Goal: Obtain resource: Download file/media

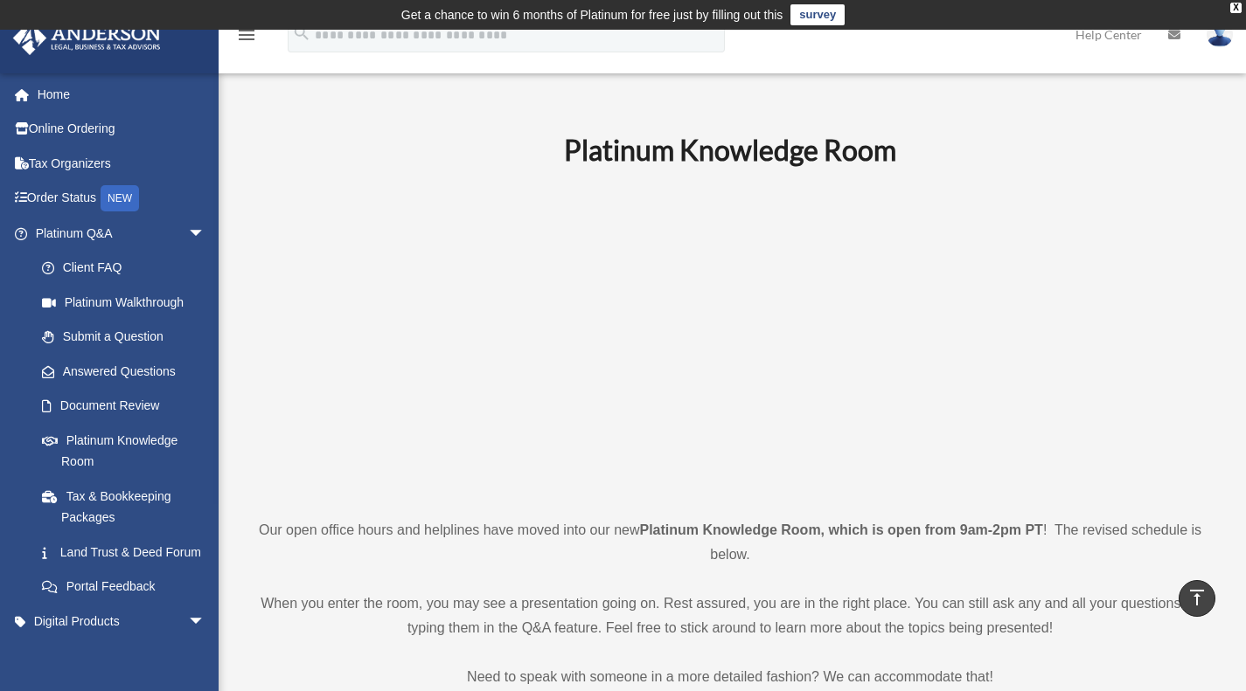
scroll to position [557, 0]
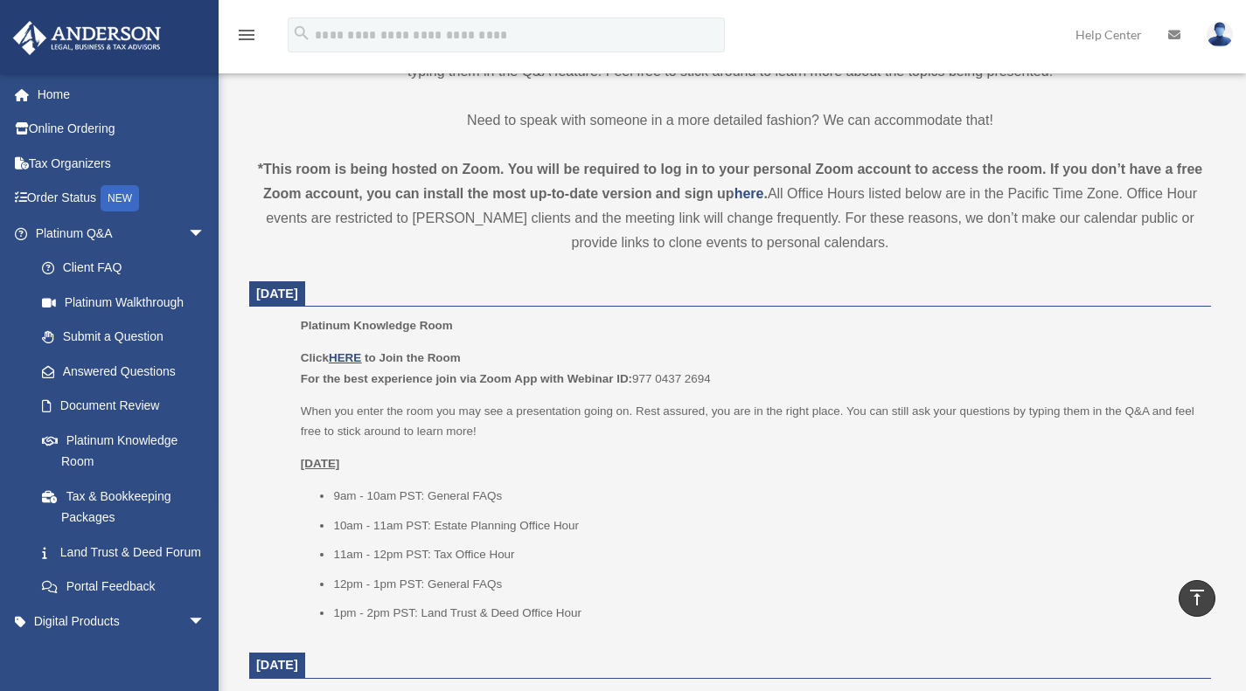
click at [61, 93] on link "Home" at bounding box center [121, 94] width 219 height 35
click at [52, 94] on link "Home" at bounding box center [121, 94] width 219 height 35
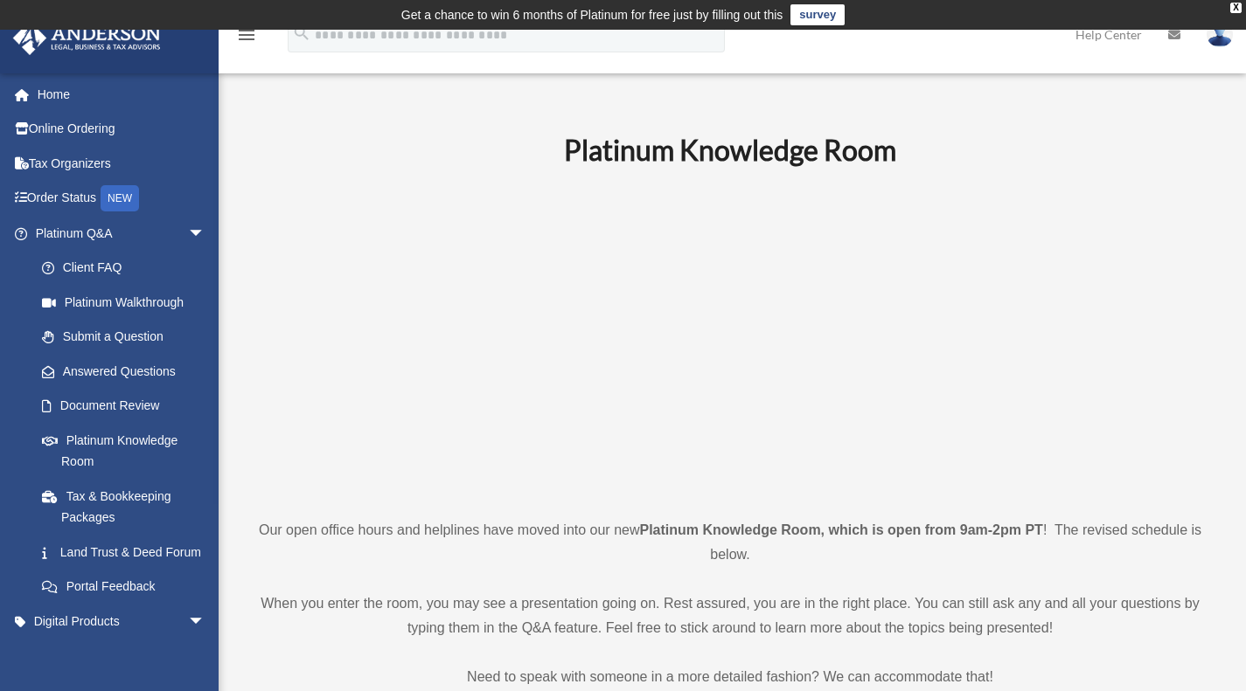
scroll to position [206, 0]
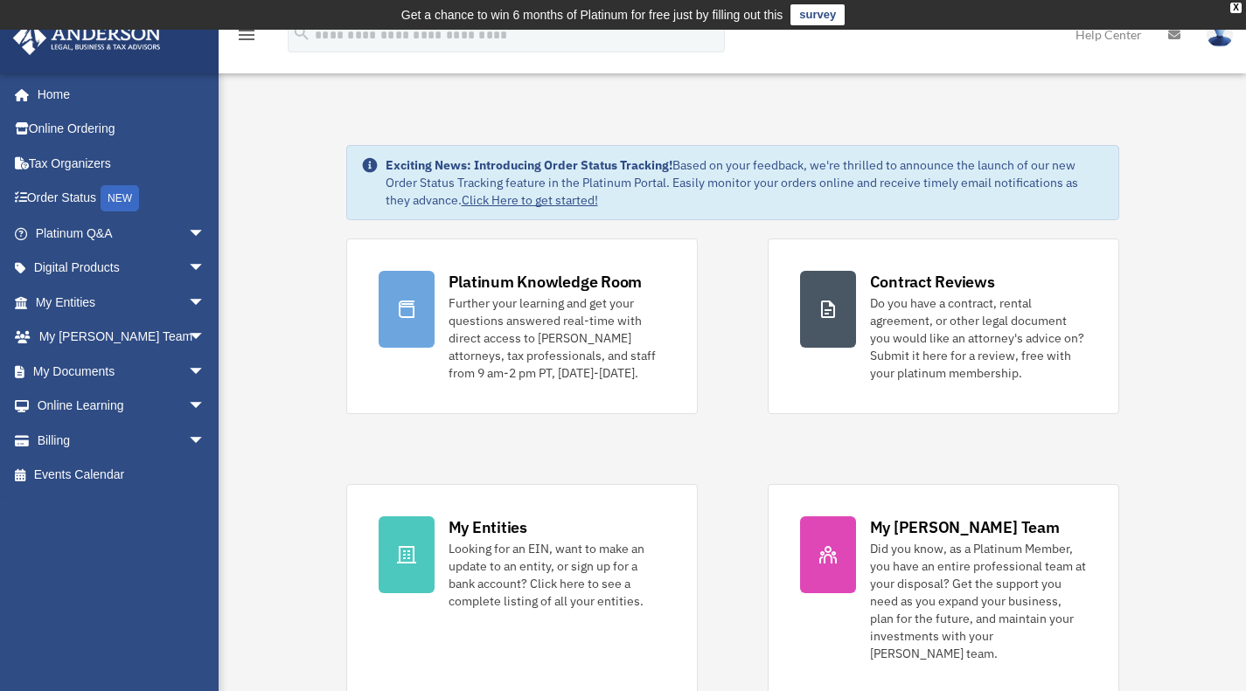
click at [71, 375] on link "My Documents arrow_drop_down" at bounding box center [121, 371] width 219 height 35
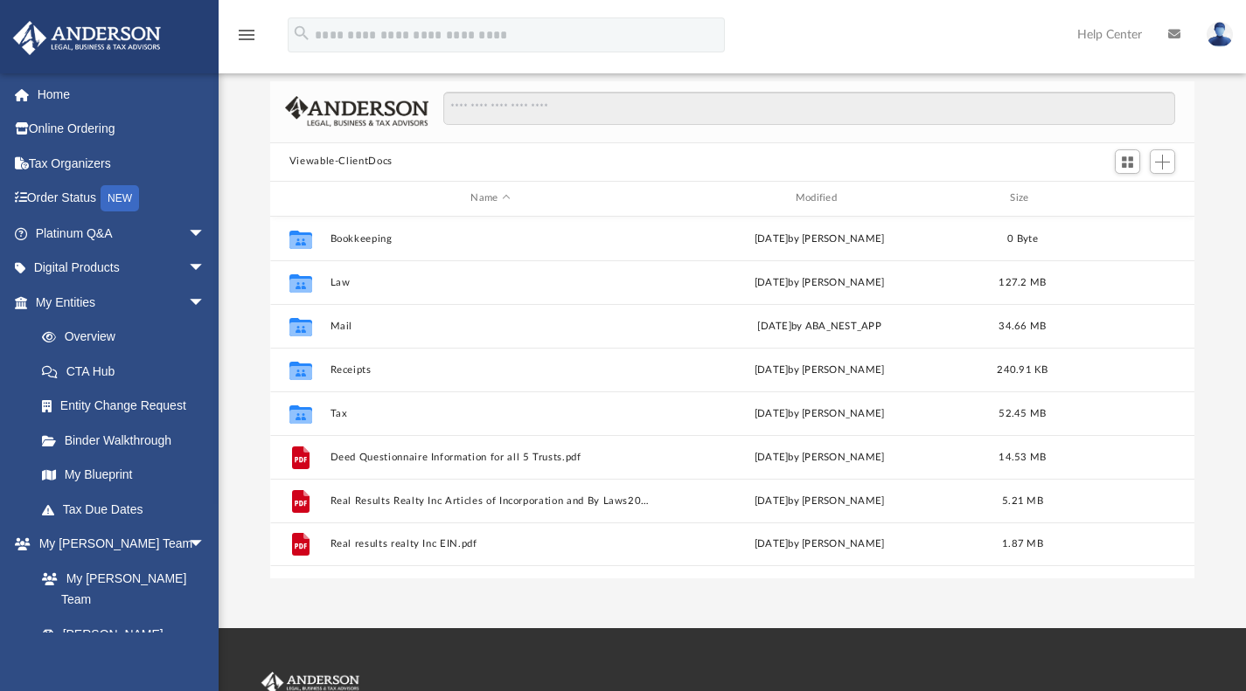
scroll to position [116, 0]
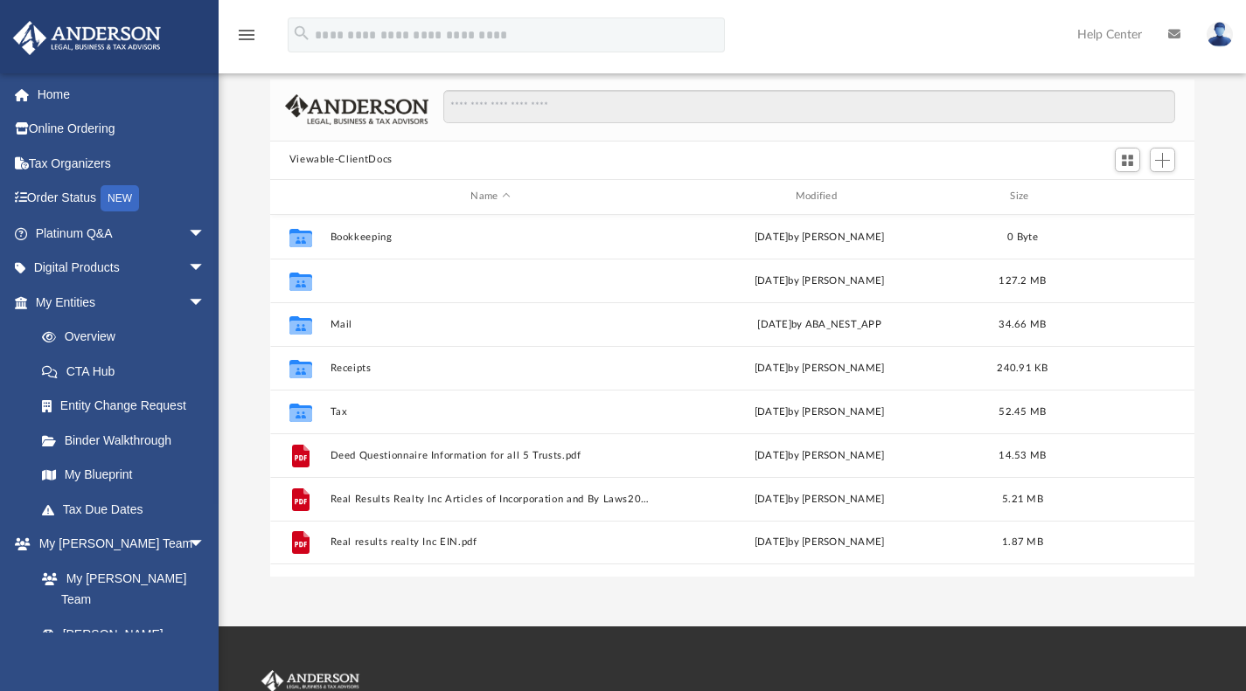
click at [334, 280] on button "Law" at bounding box center [490, 279] width 321 height 11
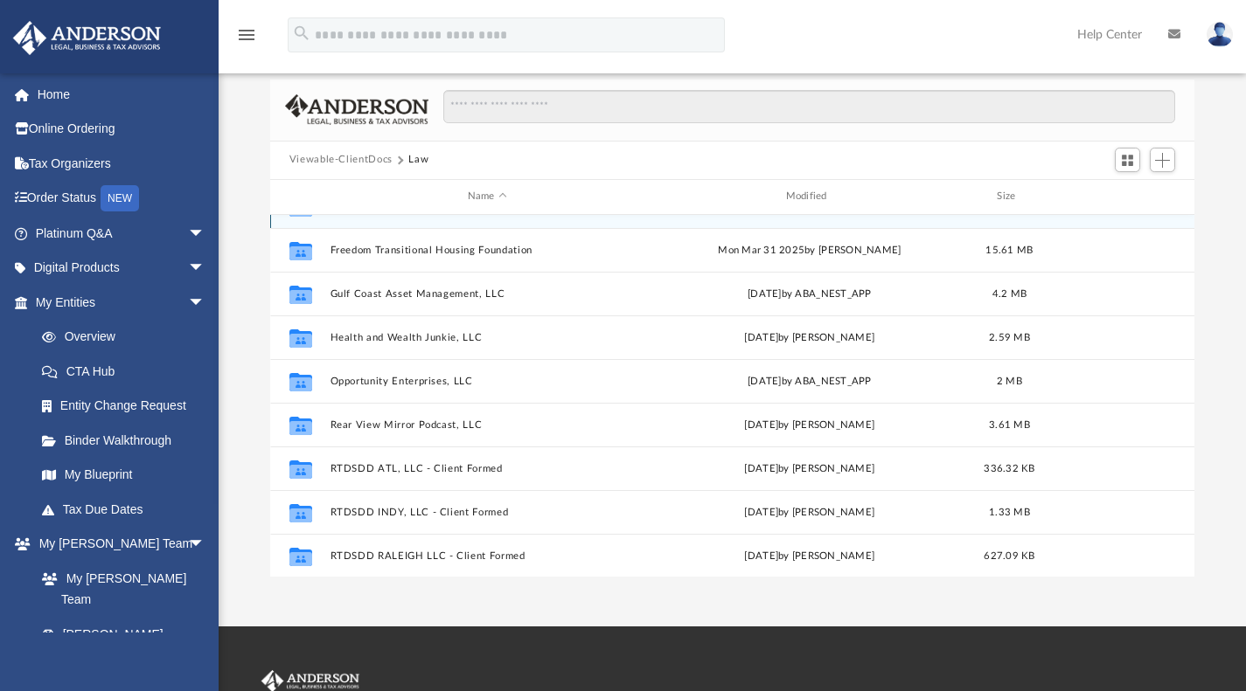
scroll to position [31, 0]
click at [351, 379] on button "Opportunity Enterprises, LLC" at bounding box center [487, 380] width 315 height 11
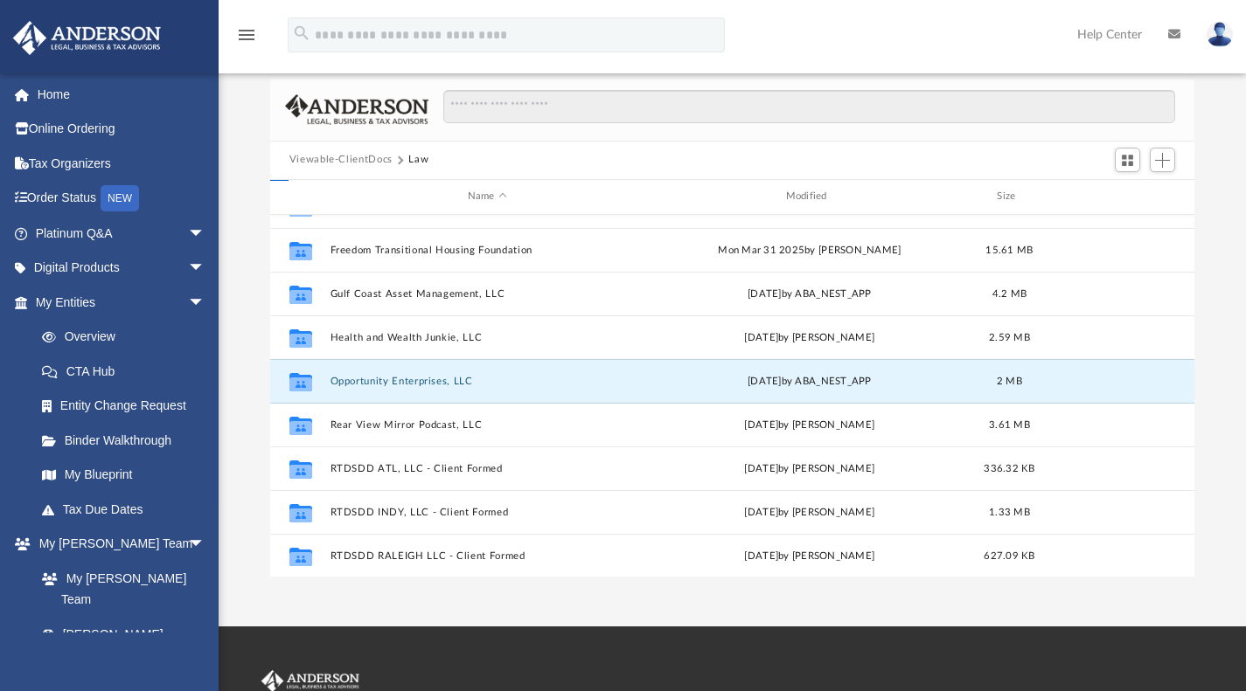
click at [350, 379] on button "Opportunity Enterprises, LLC" at bounding box center [487, 380] width 315 height 11
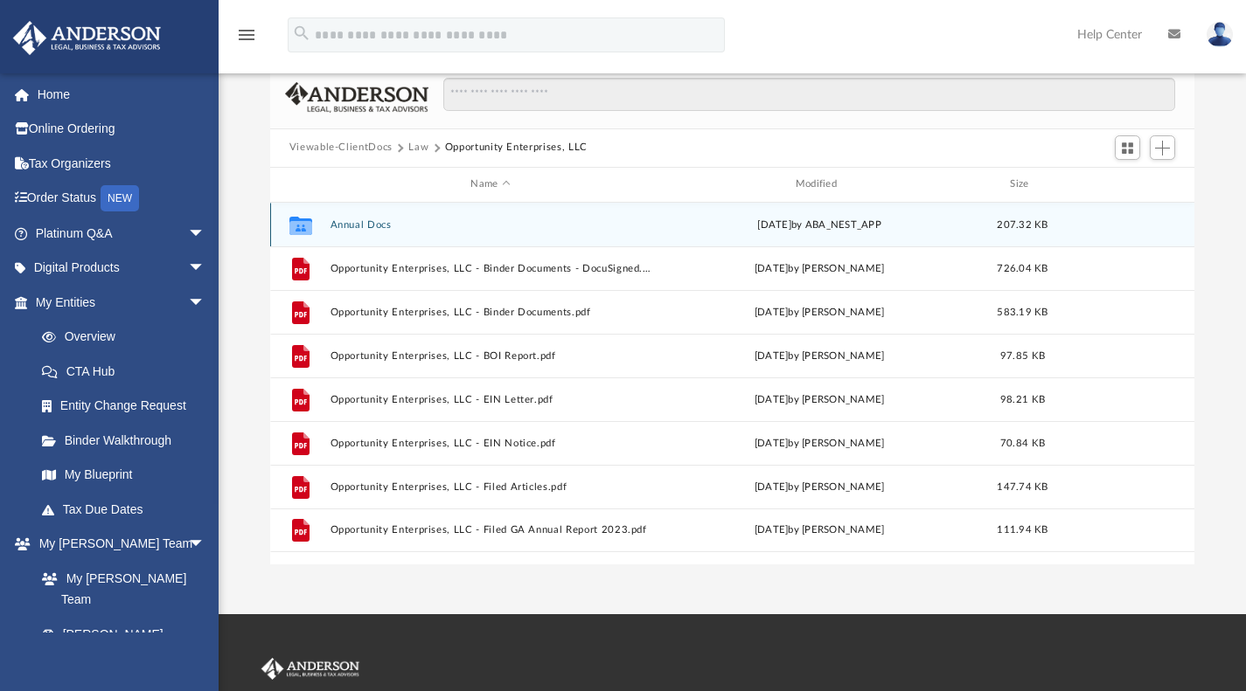
scroll to position [133, 0]
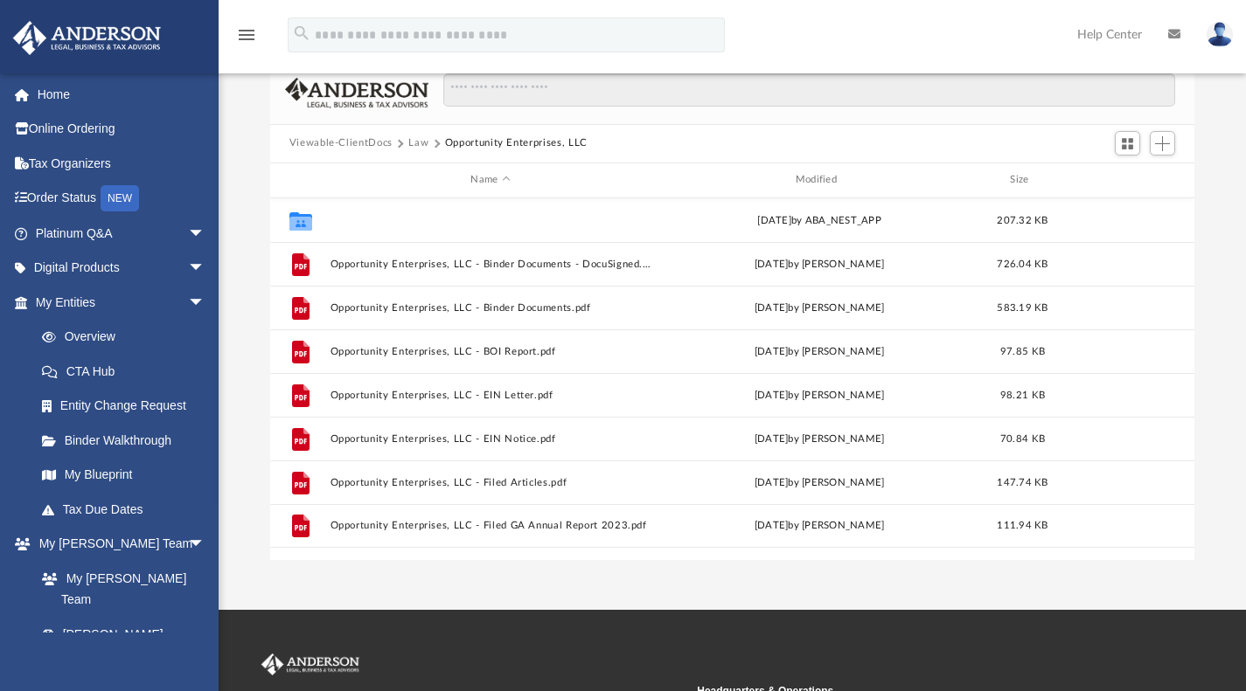
click at [358, 222] on button "Annual Docs" at bounding box center [490, 219] width 321 height 11
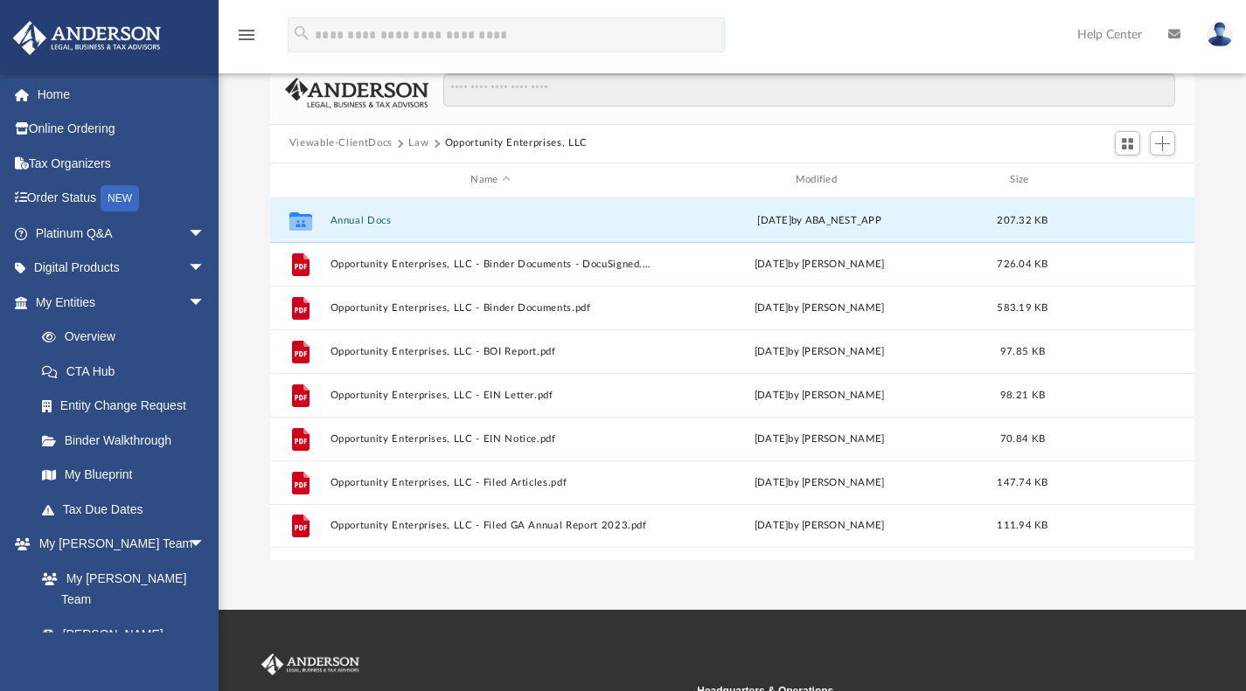
click at [361, 216] on button "Annual Docs" at bounding box center [490, 219] width 321 height 11
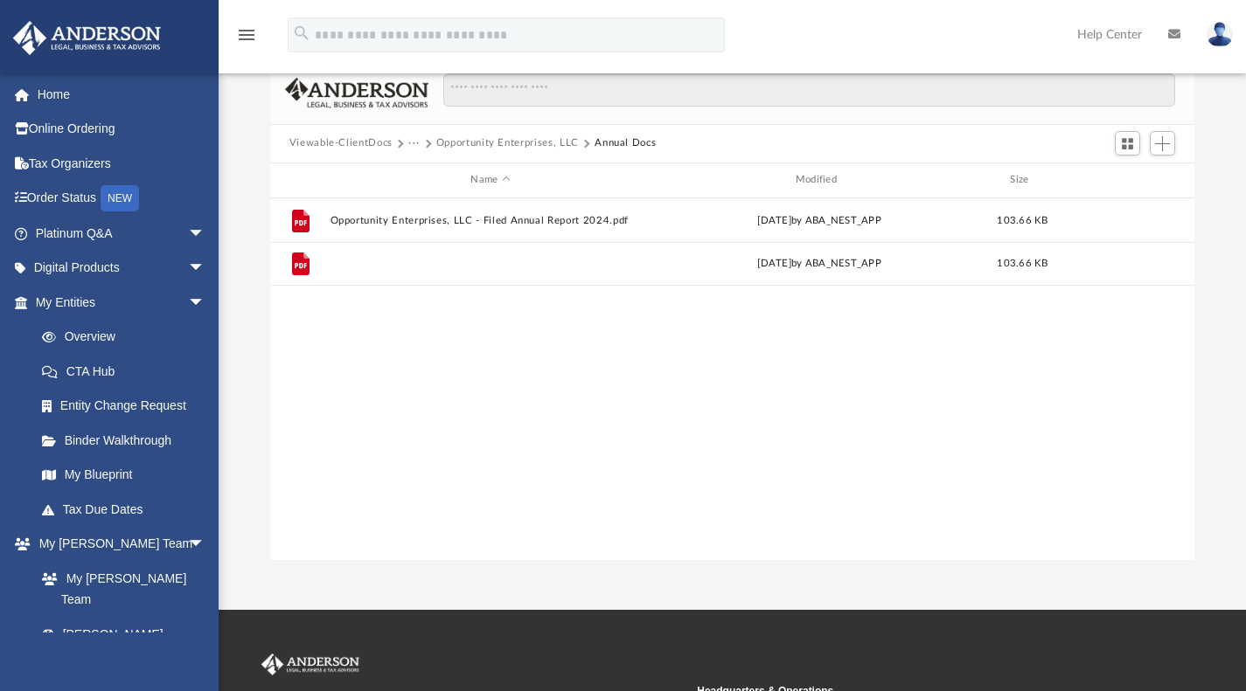
click at [374, 262] on button "Opportunity Enterprises, LLC - Filed Annual Report GA 2025.pdf" at bounding box center [490, 263] width 321 height 11
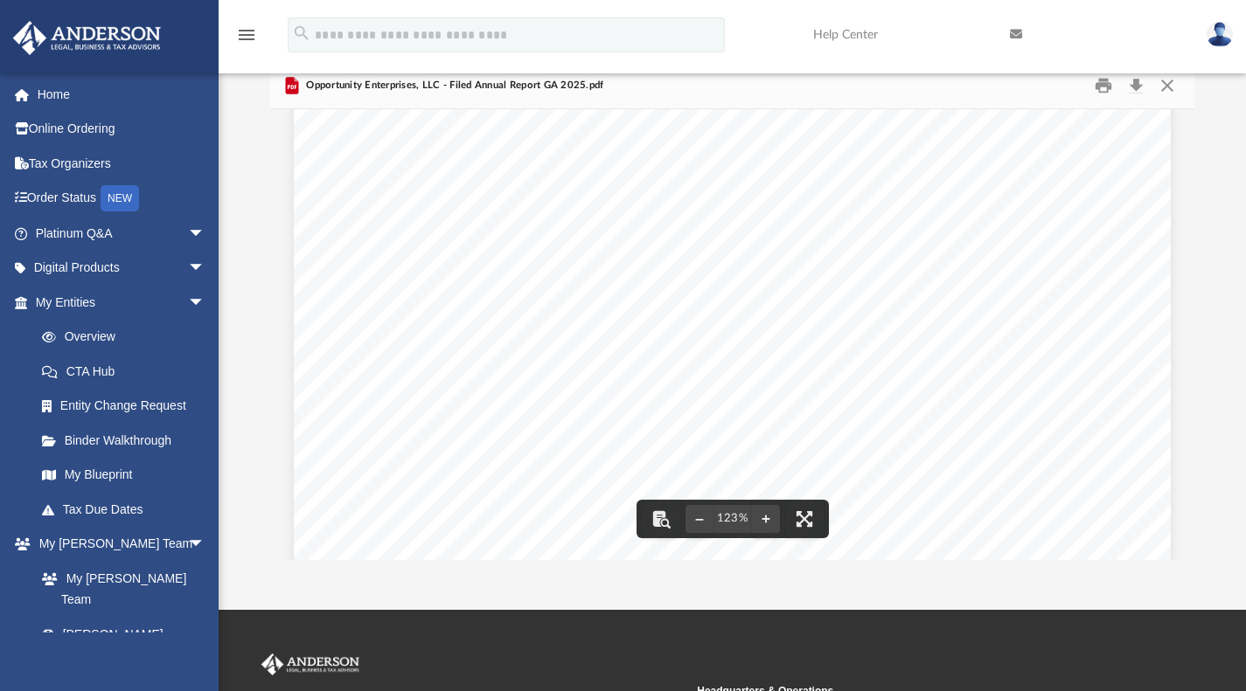
scroll to position [0, 0]
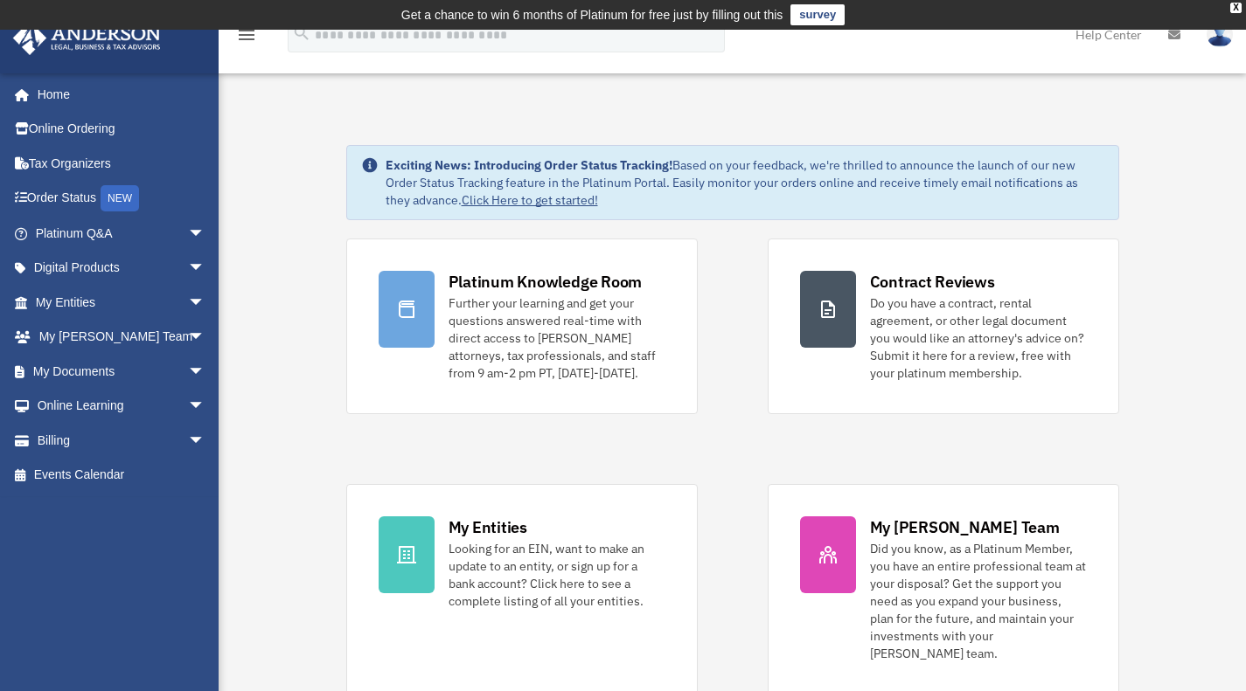
click at [83, 377] on link "My Documents arrow_drop_down" at bounding box center [121, 371] width 219 height 35
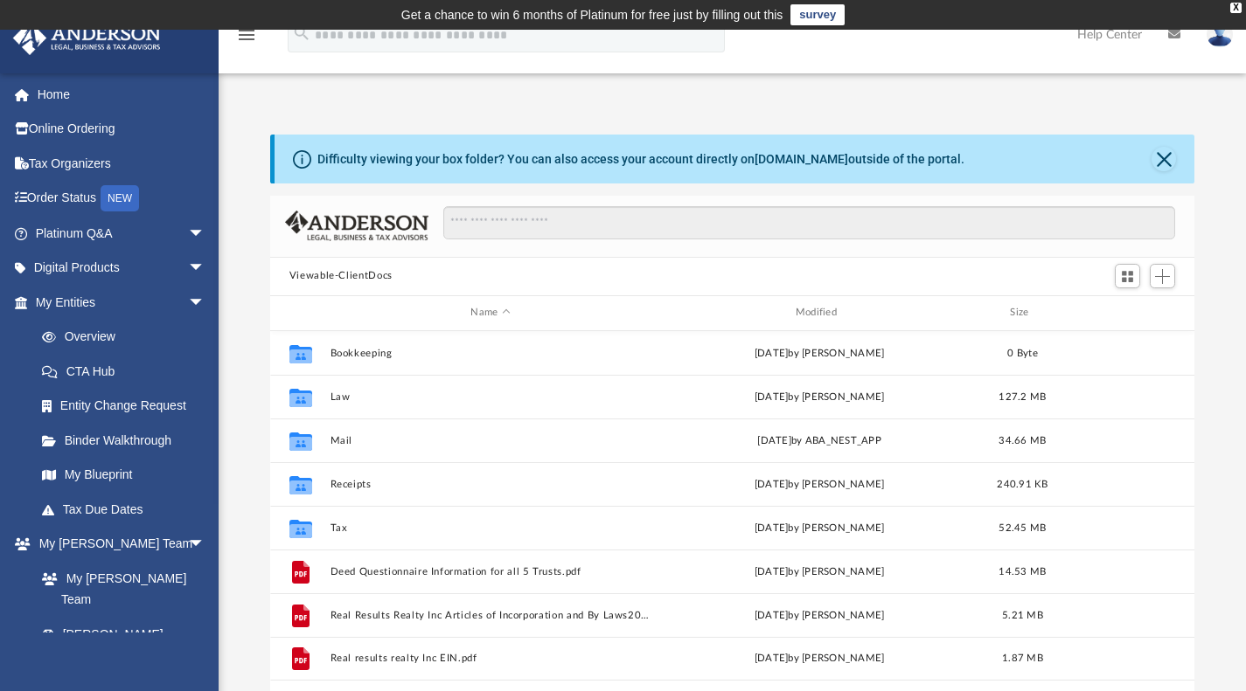
scroll to position [384, 911]
click at [344, 399] on button "Law" at bounding box center [490, 396] width 321 height 11
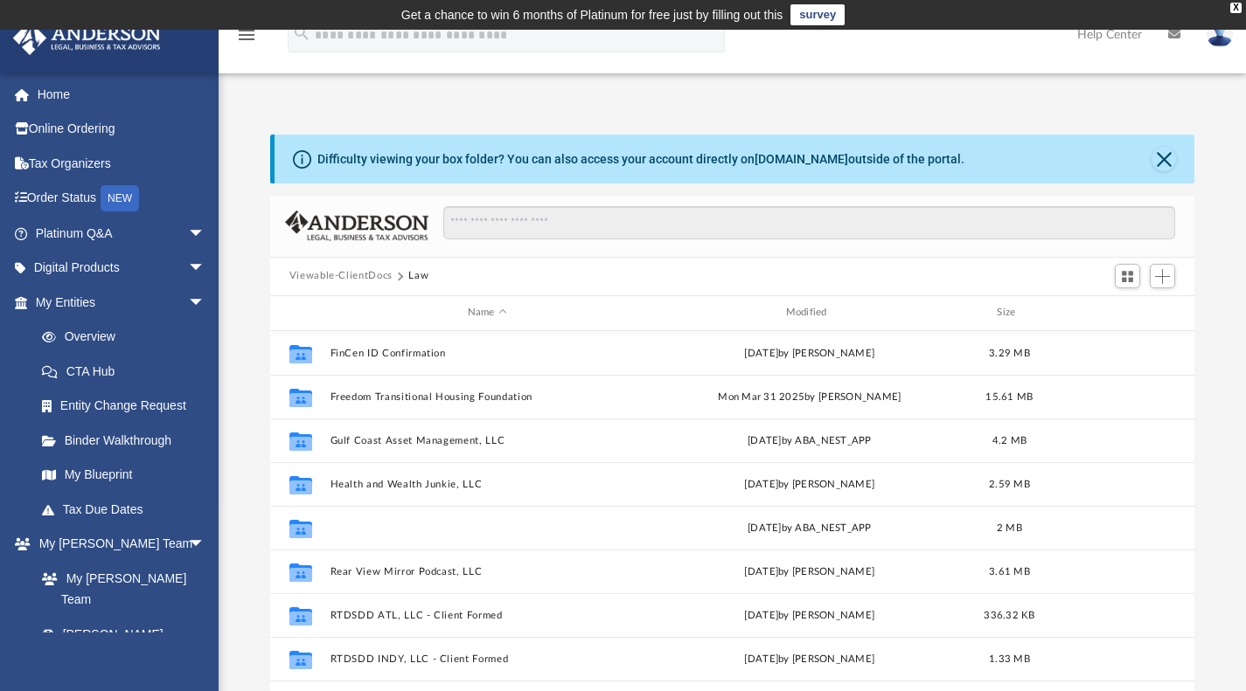
click at [368, 530] on button "Opportunity Enterprises, LLC" at bounding box center [487, 527] width 315 height 11
click at [369, 522] on button "Opportunity Enterprises, LLC" at bounding box center [487, 527] width 315 height 11
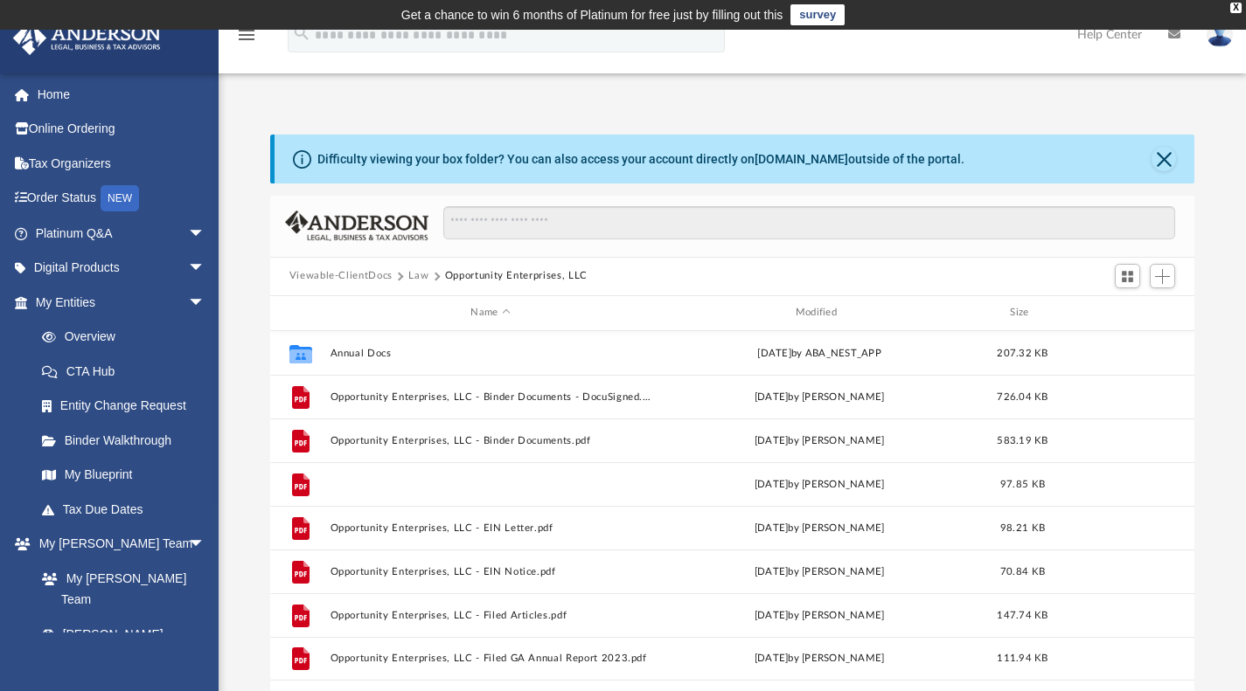
click at [383, 483] on button "Opportunity Enterprises, LLC - BOI Report.pdf" at bounding box center [490, 483] width 321 height 11
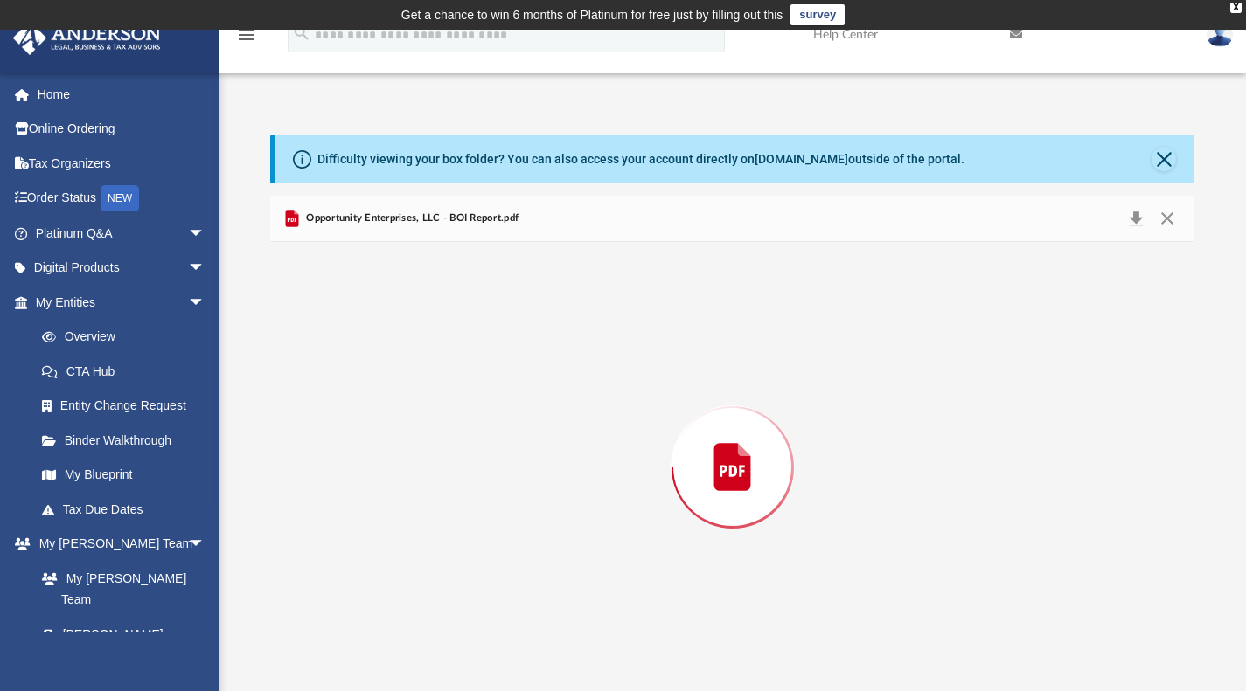
scroll to position [2, 0]
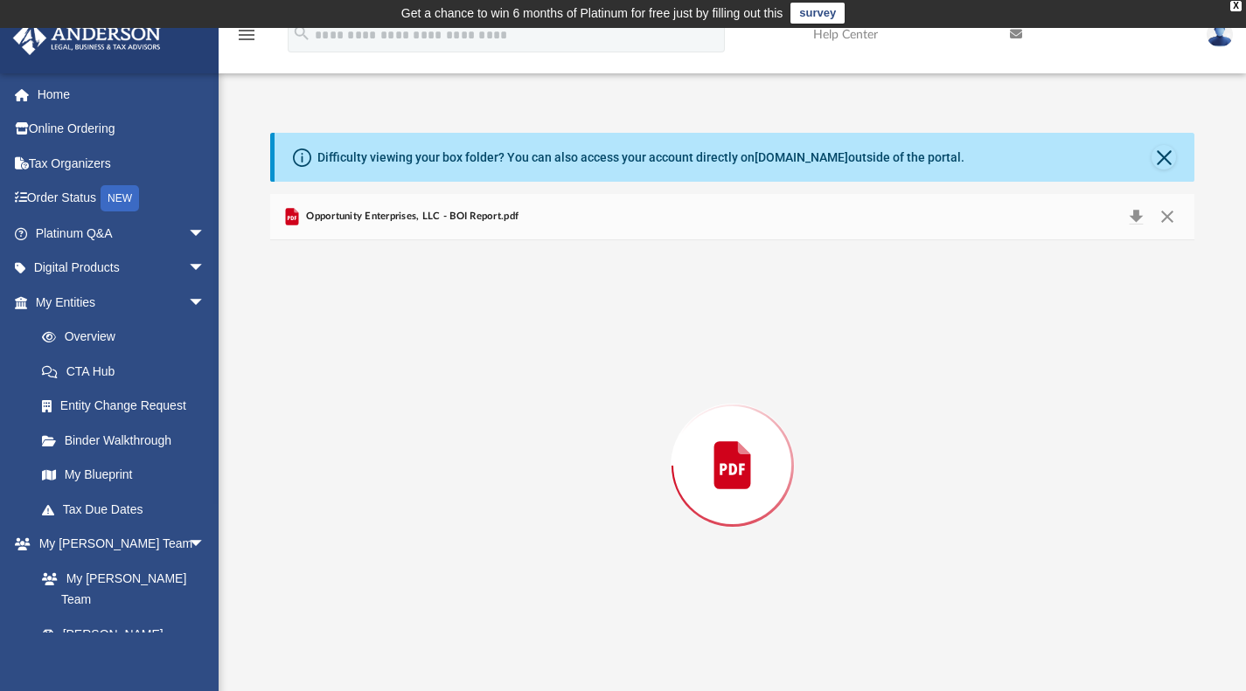
click at [386, 480] on div "Preview" at bounding box center [732, 465] width 925 height 451
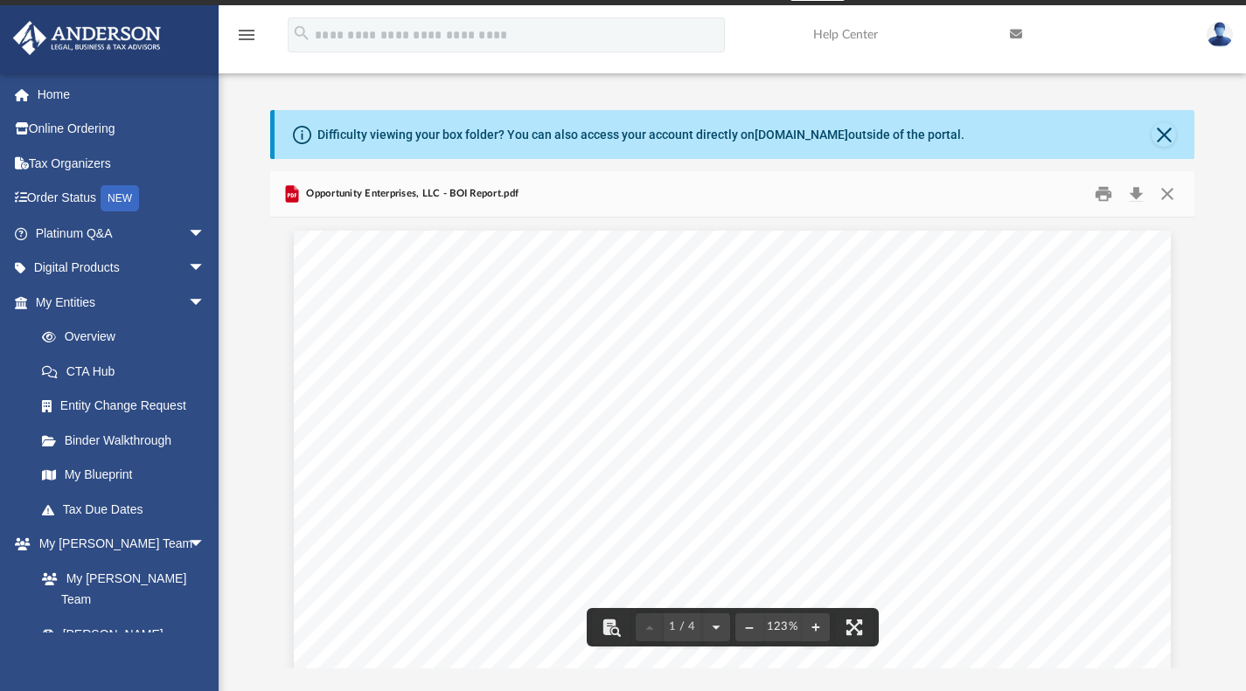
scroll to position [0, 0]
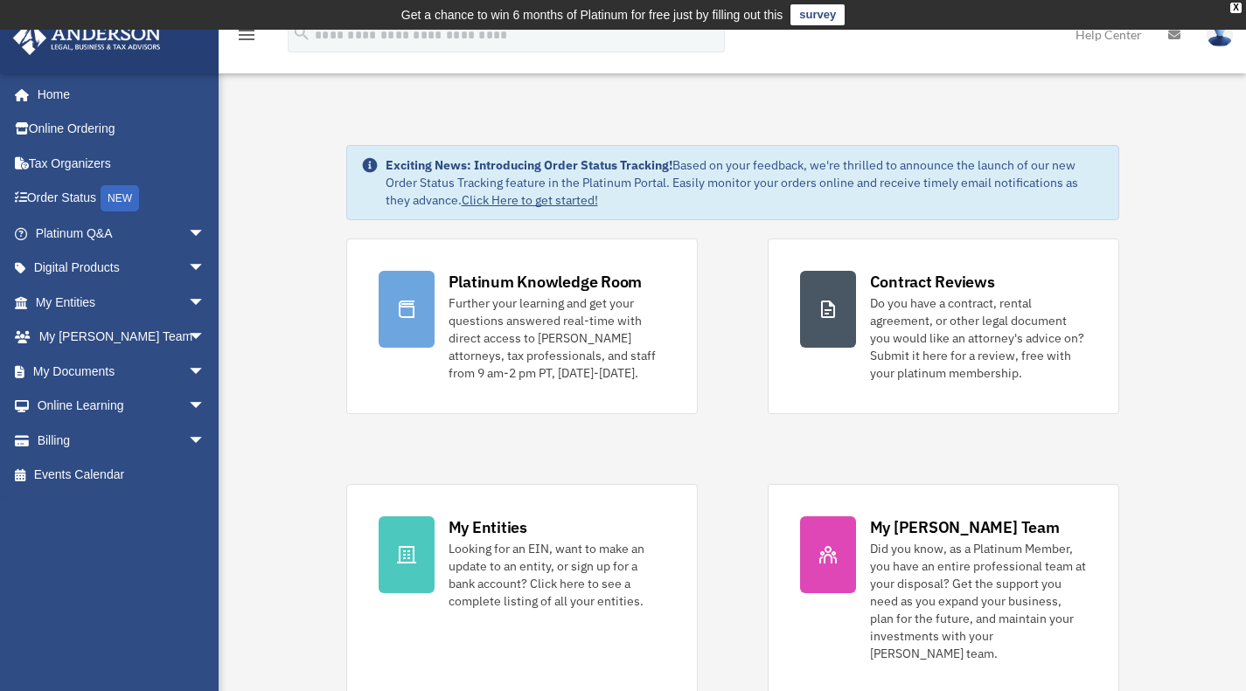
click at [80, 370] on link "My Documents arrow_drop_down" at bounding box center [121, 371] width 219 height 35
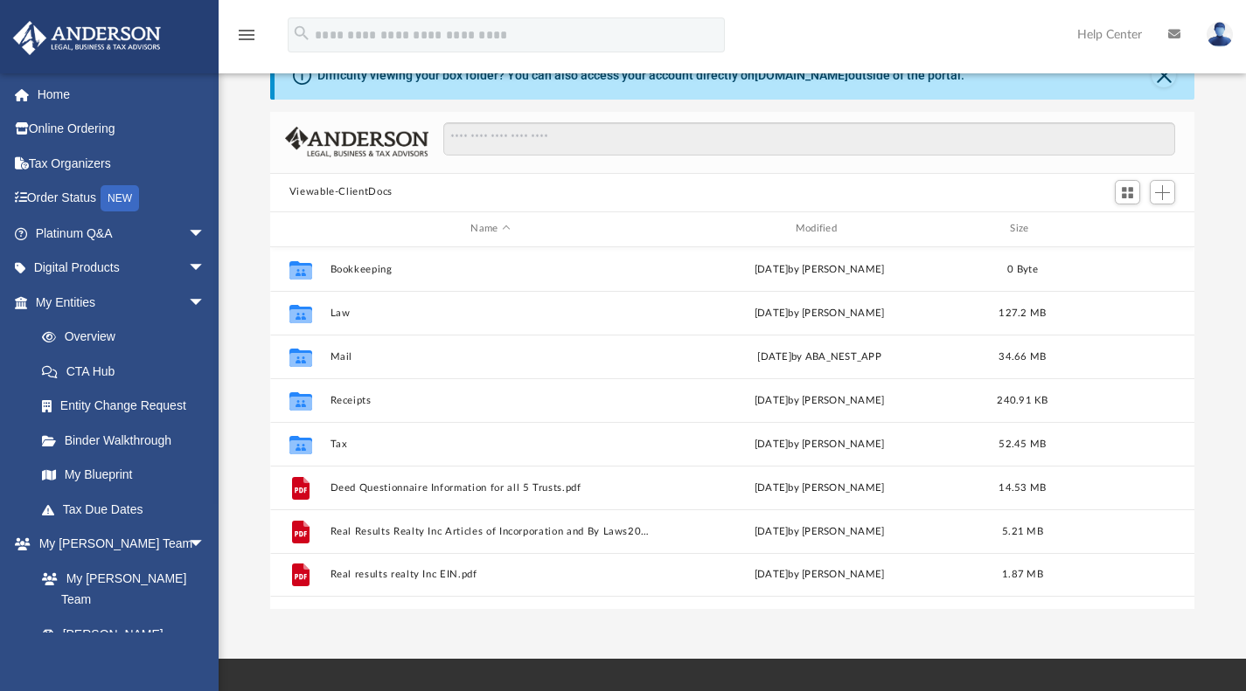
scroll to position [94, 0]
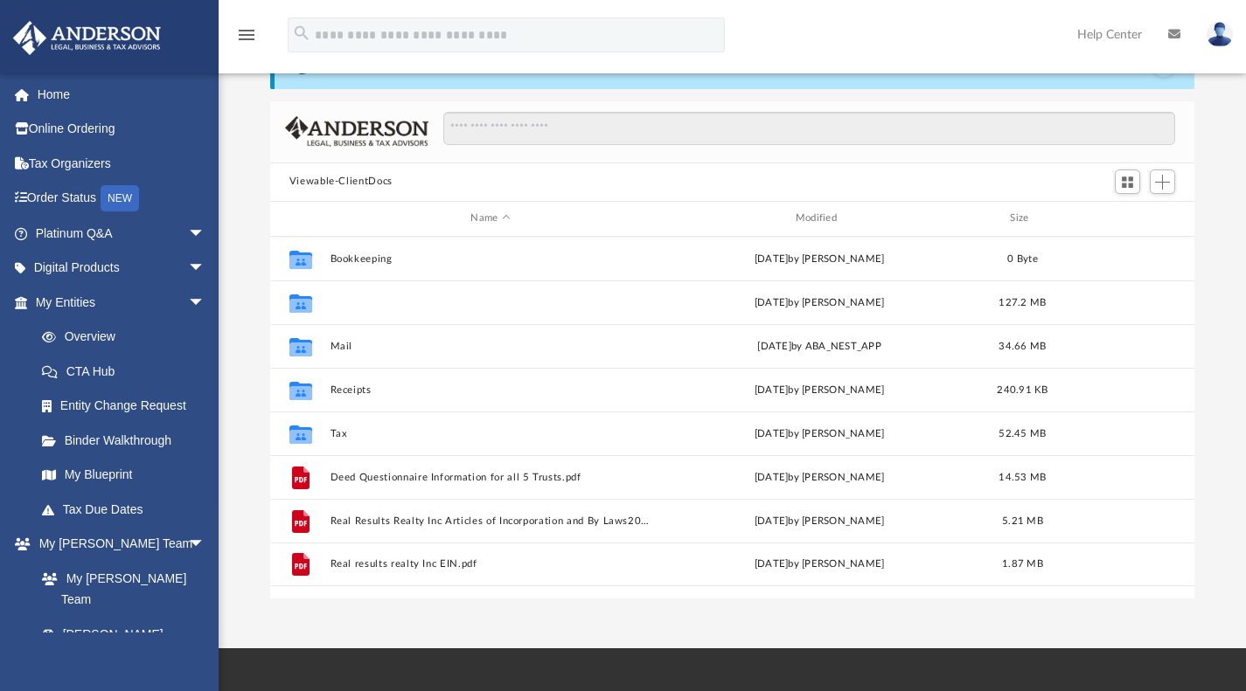
click at [344, 301] on button "Law" at bounding box center [490, 301] width 321 height 11
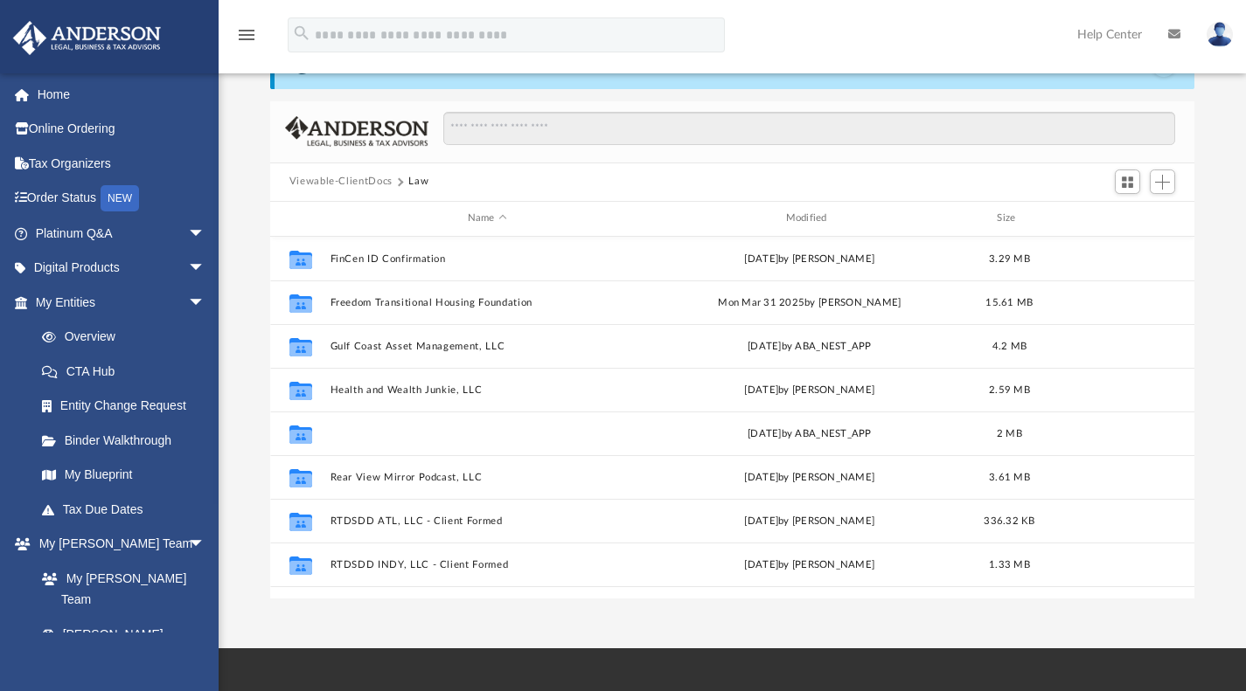
click at [388, 435] on button "Opportunity Enterprises, LLC" at bounding box center [487, 432] width 315 height 11
click at [381, 437] on button "Opportunity Enterprises, LLC" at bounding box center [487, 432] width 315 height 11
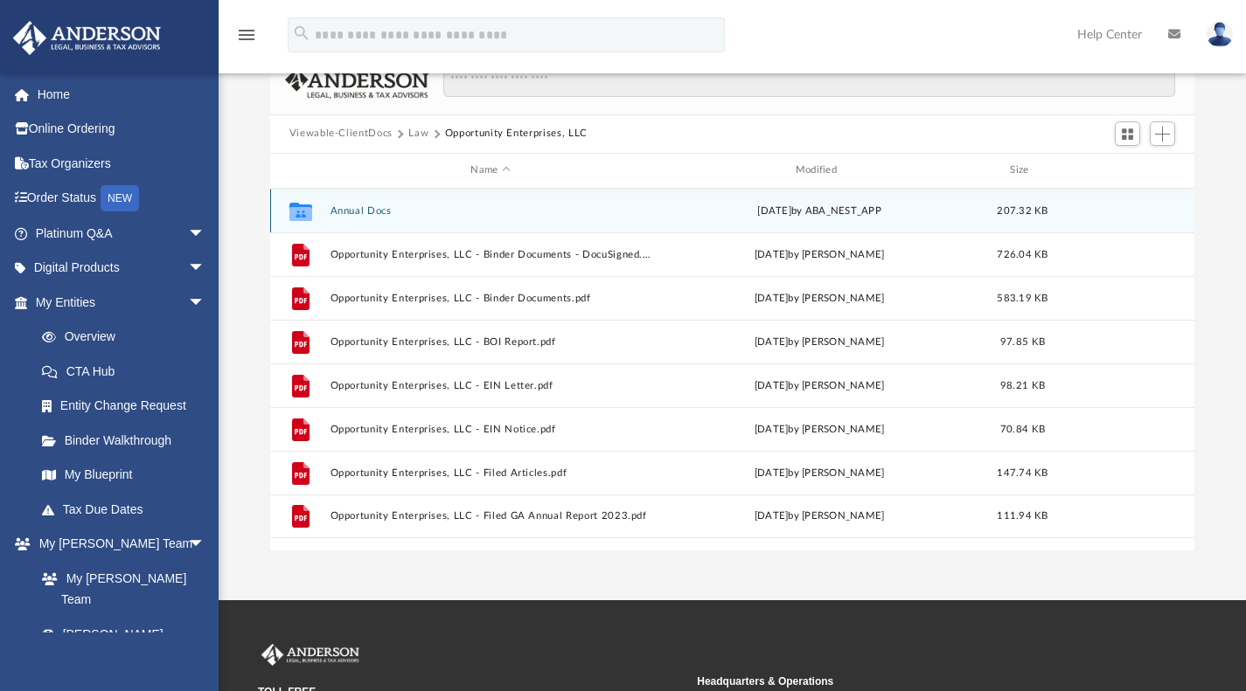
scroll to position [141, 0]
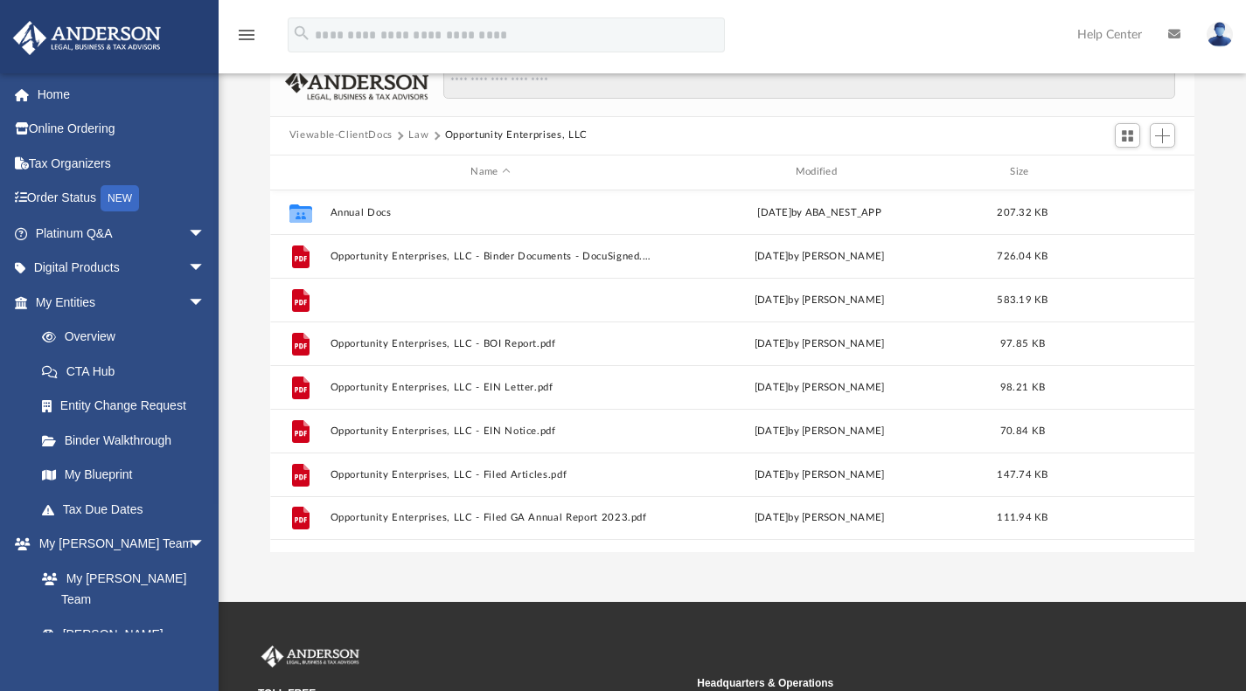
click at [412, 302] on button "Opportunity Enterprises, LLC - Binder Documents.pdf" at bounding box center [490, 299] width 321 height 11
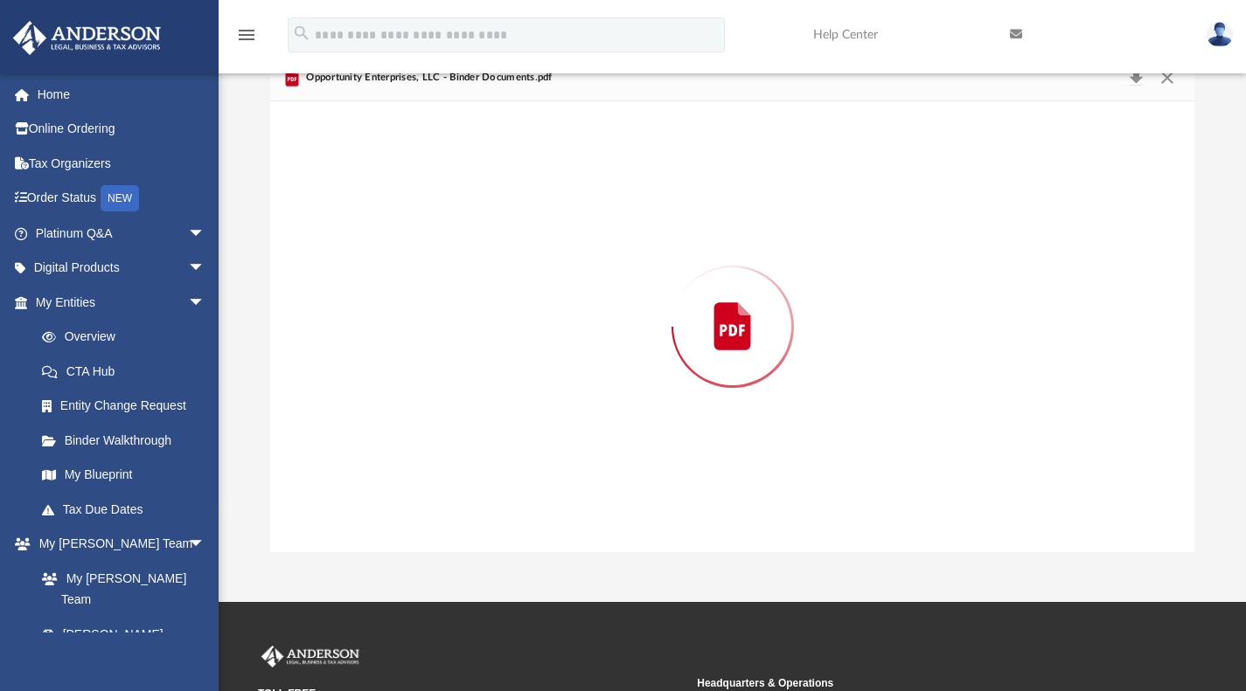
click at [413, 302] on div "Preview" at bounding box center [732, 326] width 925 height 451
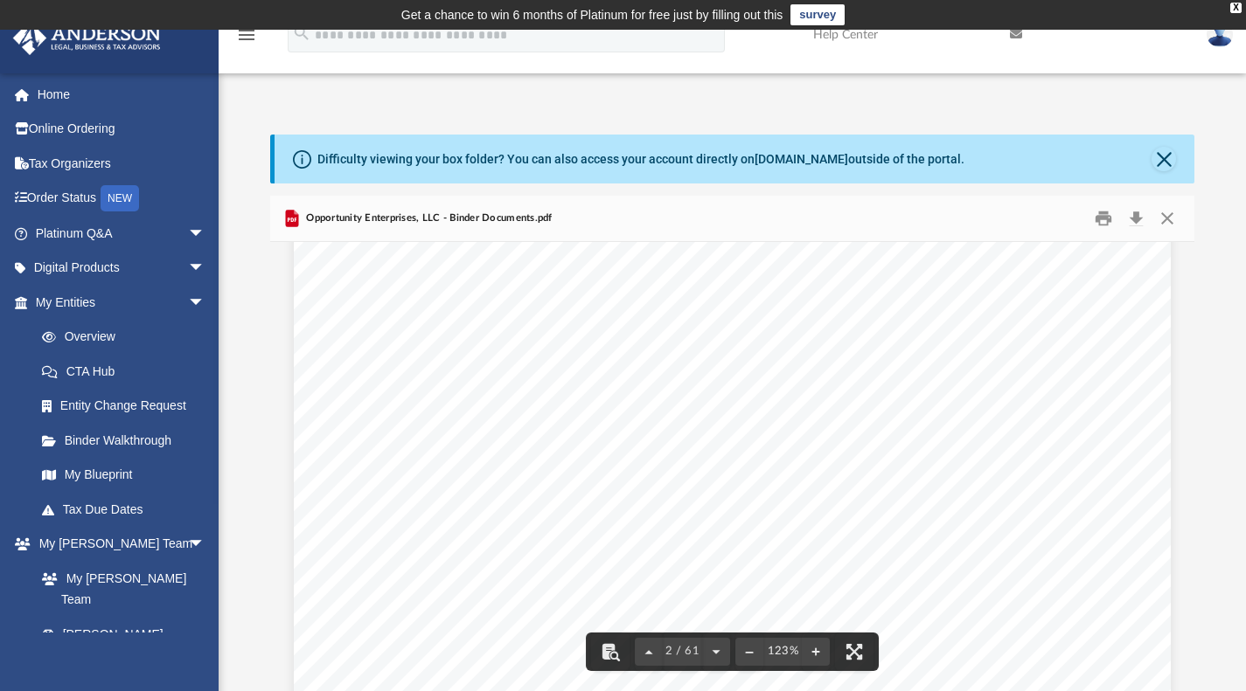
scroll to position [1570, 0]
click at [1168, 165] on button "Close" at bounding box center [1163, 159] width 24 height 24
